Goal: Information Seeking & Learning: Check status

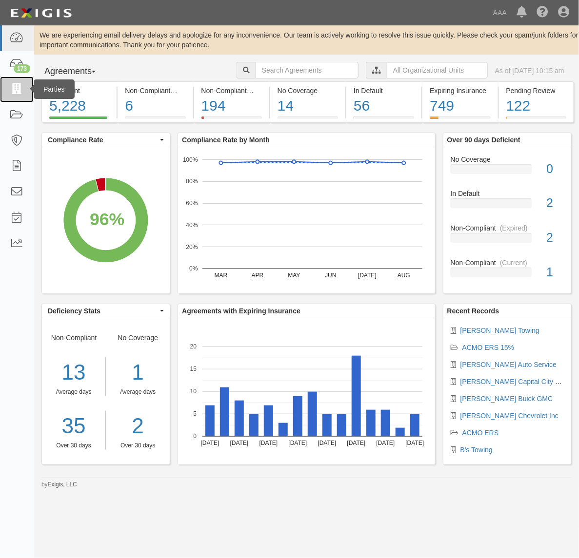
click at [19, 79] on link at bounding box center [17, 90] width 34 height 26
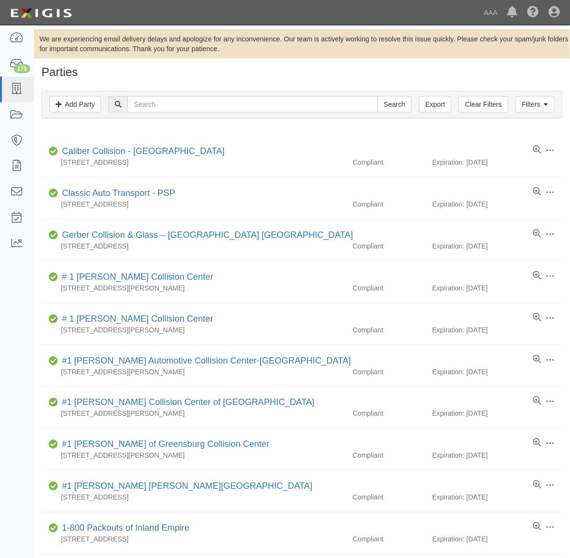
click at [263, 114] on div "Filters Add Party Clear Filters Export Search Filters" at bounding box center [302, 104] width 520 height 27
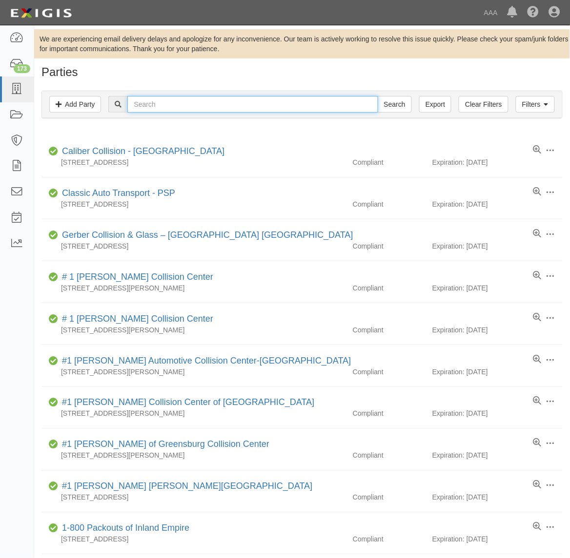
click at [263, 110] on input "text" at bounding box center [252, 104] width 250 height 17
type input "19495"
click at [377, 96] on input "Search" at bounding box center [394, 104] width 34 height 17
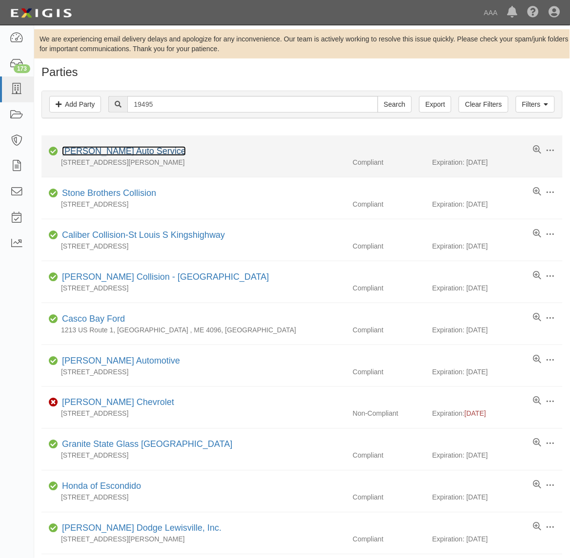
click at [116, 148] on link "[PERSON_NAME] Auto Service" at bounding box center [124, 151] width 124 height 10
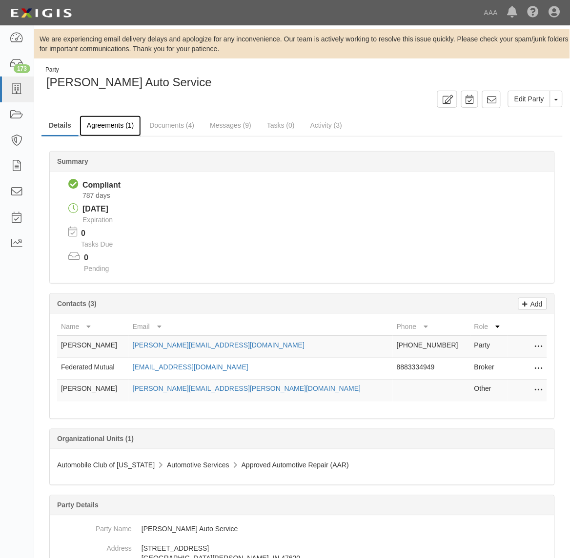
click at [125, 129] on link "Agreements (1)" at bounding box center [109, 126] width 61 height 21
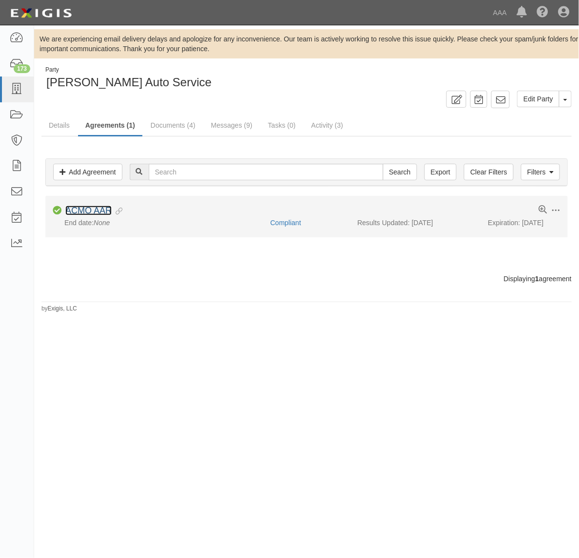
click at [100, 213] on link "ACMO AAR" at bounding box center [88, 211] width 46 height 10
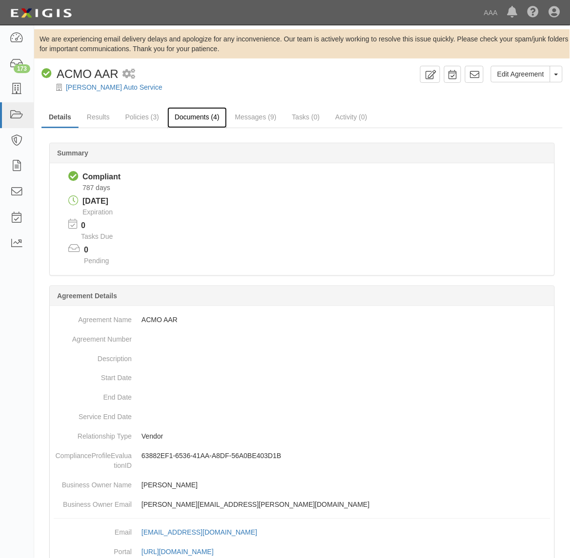
click at [196, 125] on link "Documents (4)" at bounding box center [196, 117] width 59 height 21
